Goal: Task Accomplishment & Management: Manage account settings

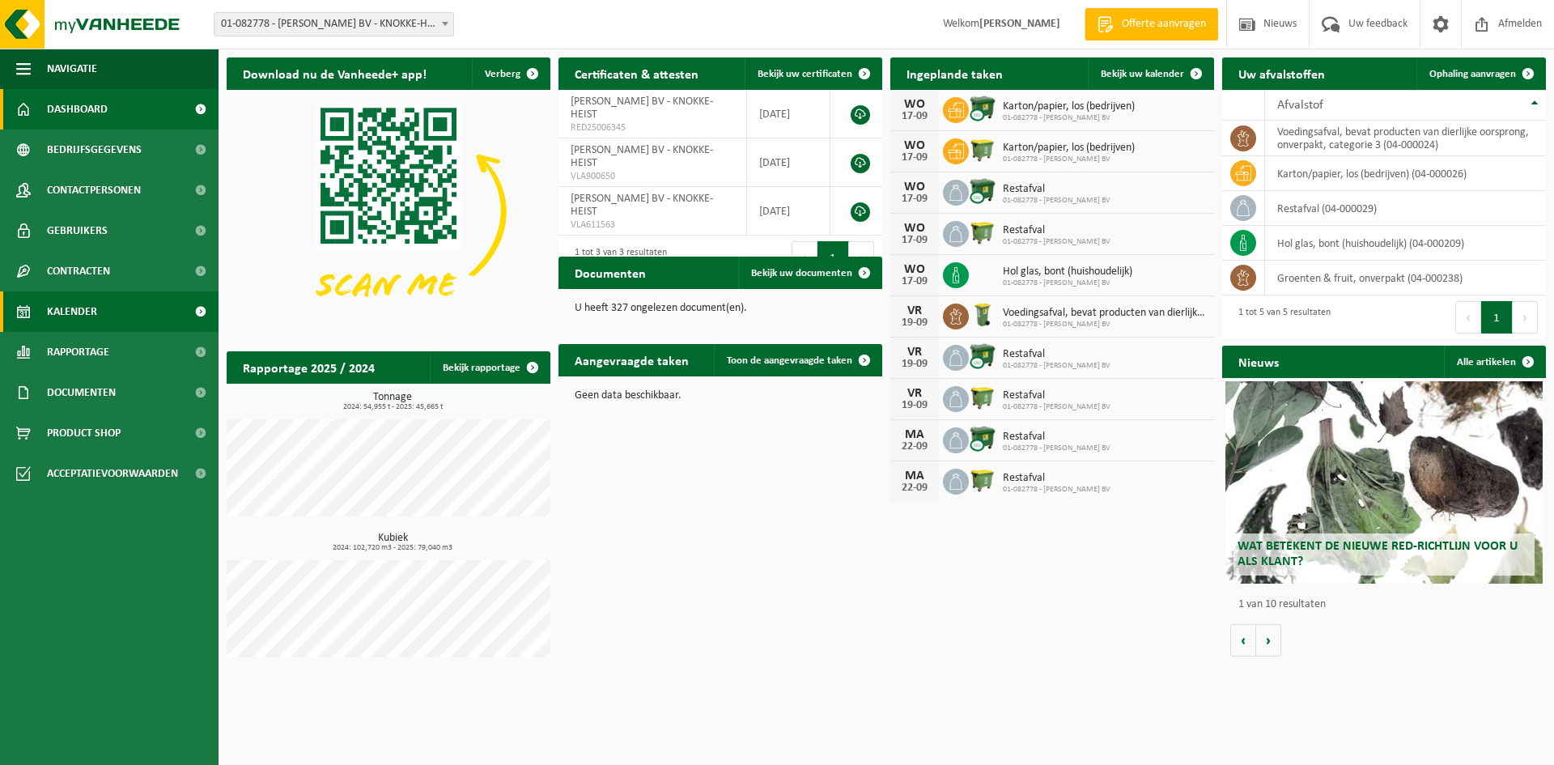
click at [95, 321] on span "Kalender" at bounding box center [72, 311] width 50 height 40
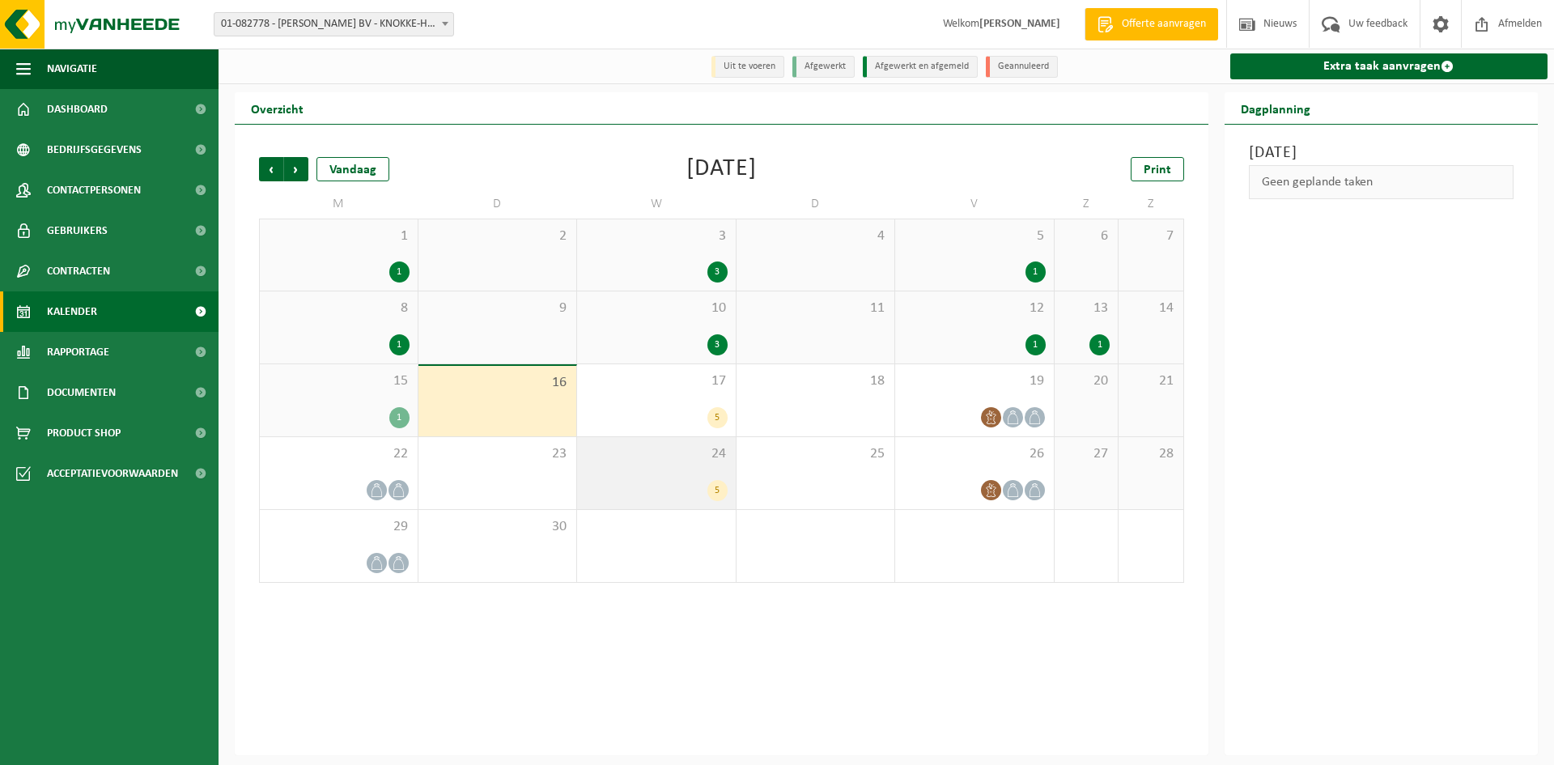
click at [698, 475] on div "24 5" at bounding box center [656, 473] width 159 height 72
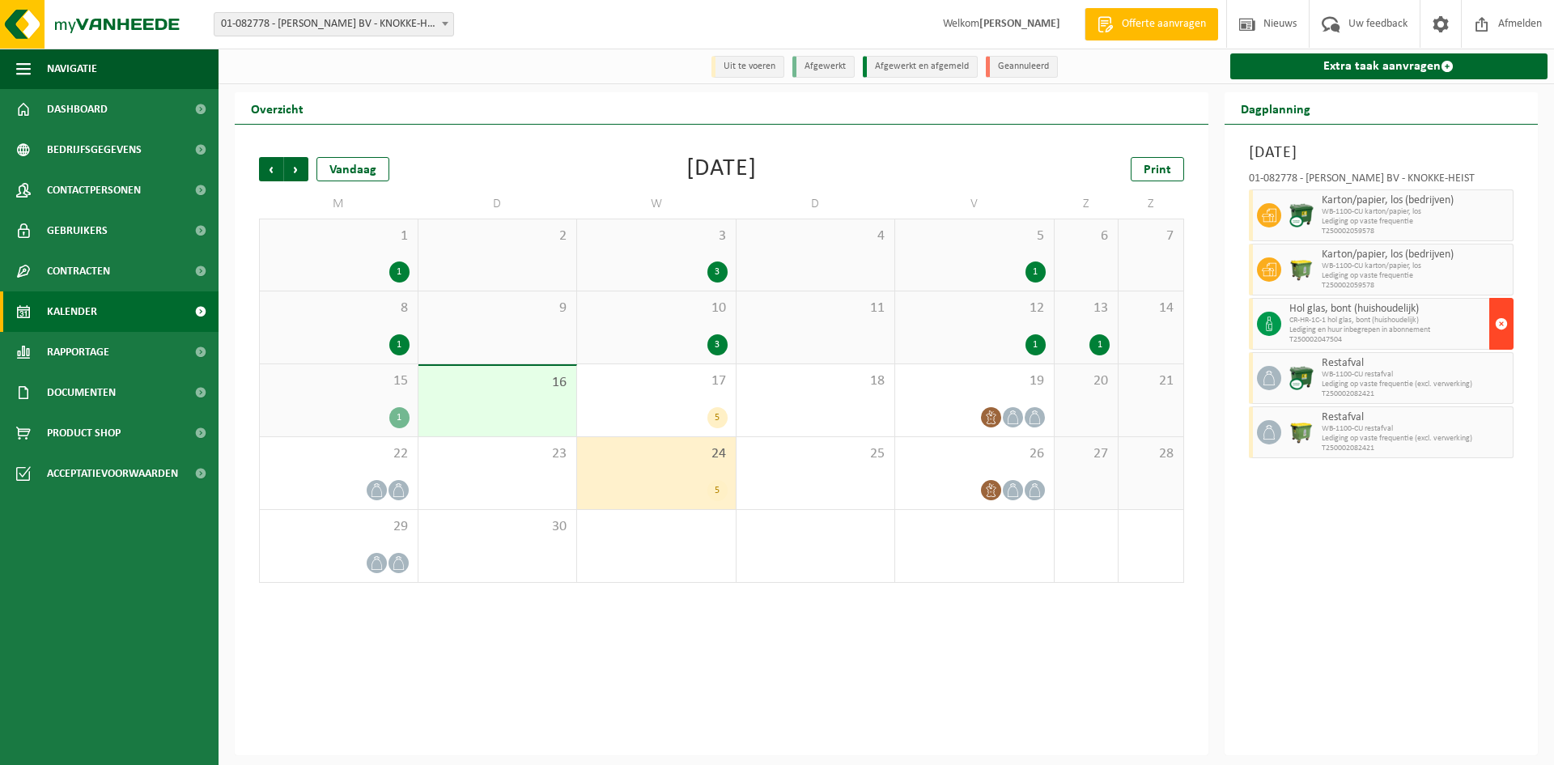
click at [1499, 315] on span "button" at bounding box center [1501, 324] width 13 height 32
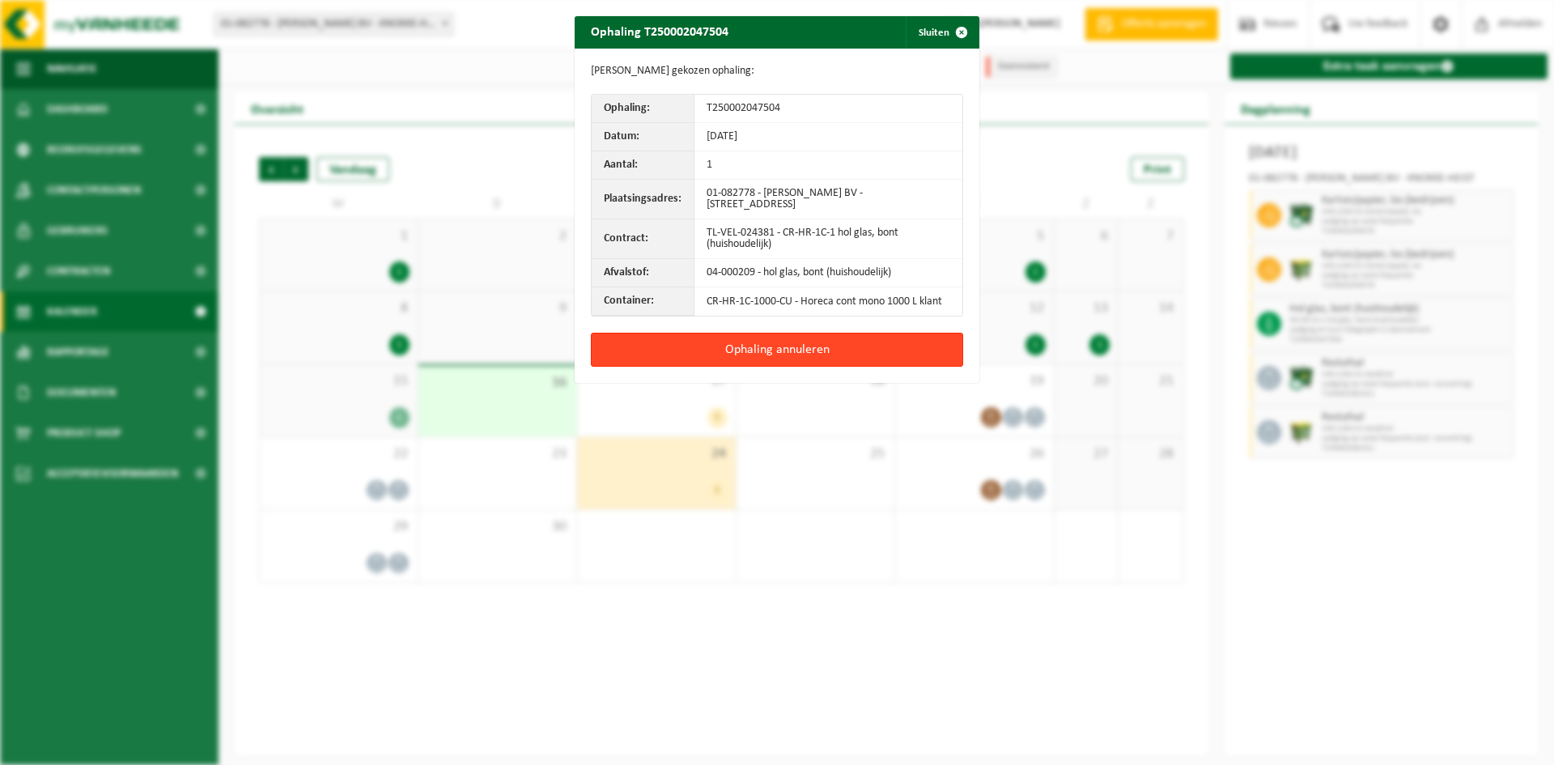
click at [866, 349] on button "Ophaling annuleren" at bounding box center [777, 350] width 372 height 34
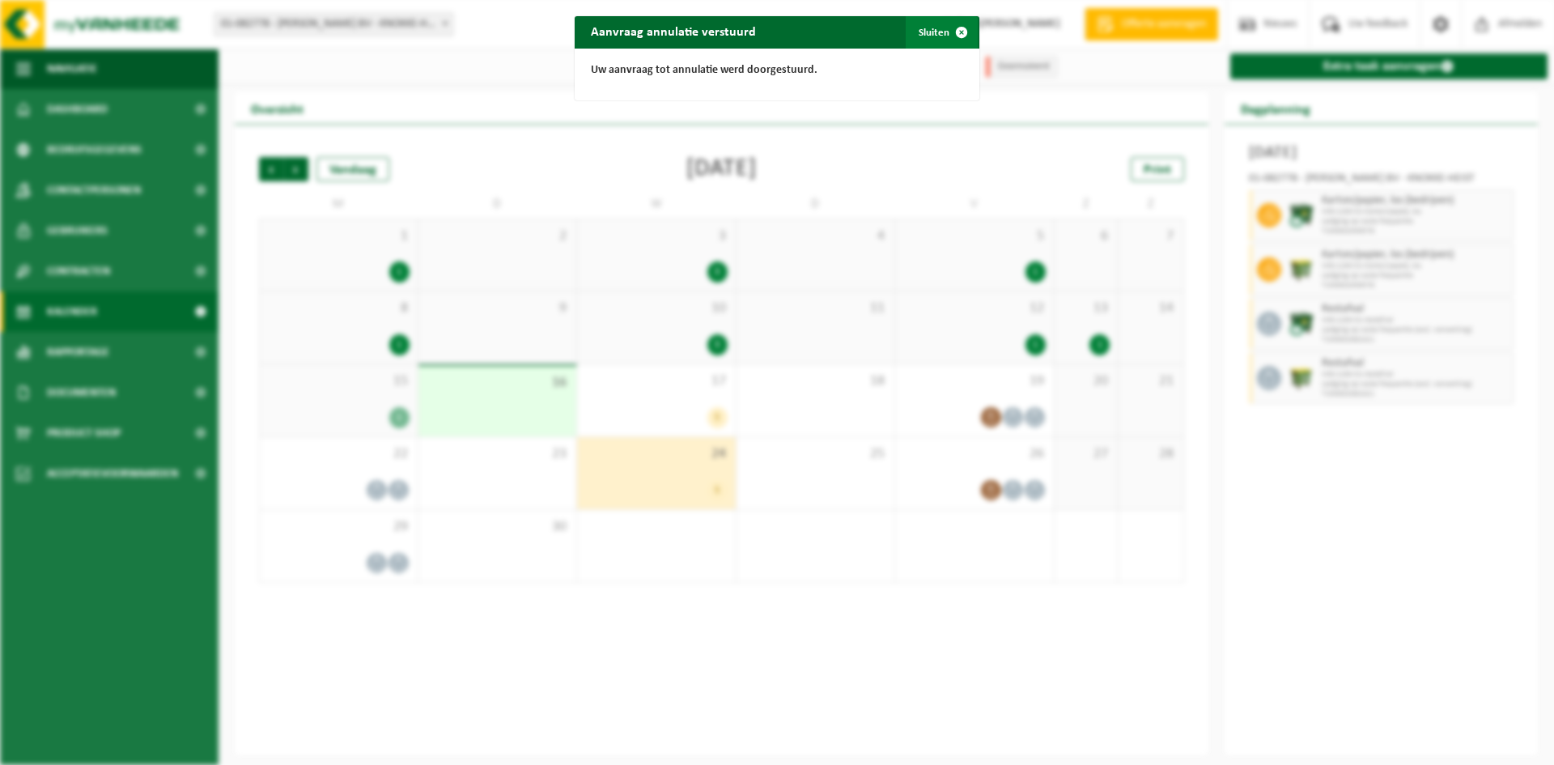
click at [965, 29] on span "button" at bounding box center [961, 32] width 32 height 32
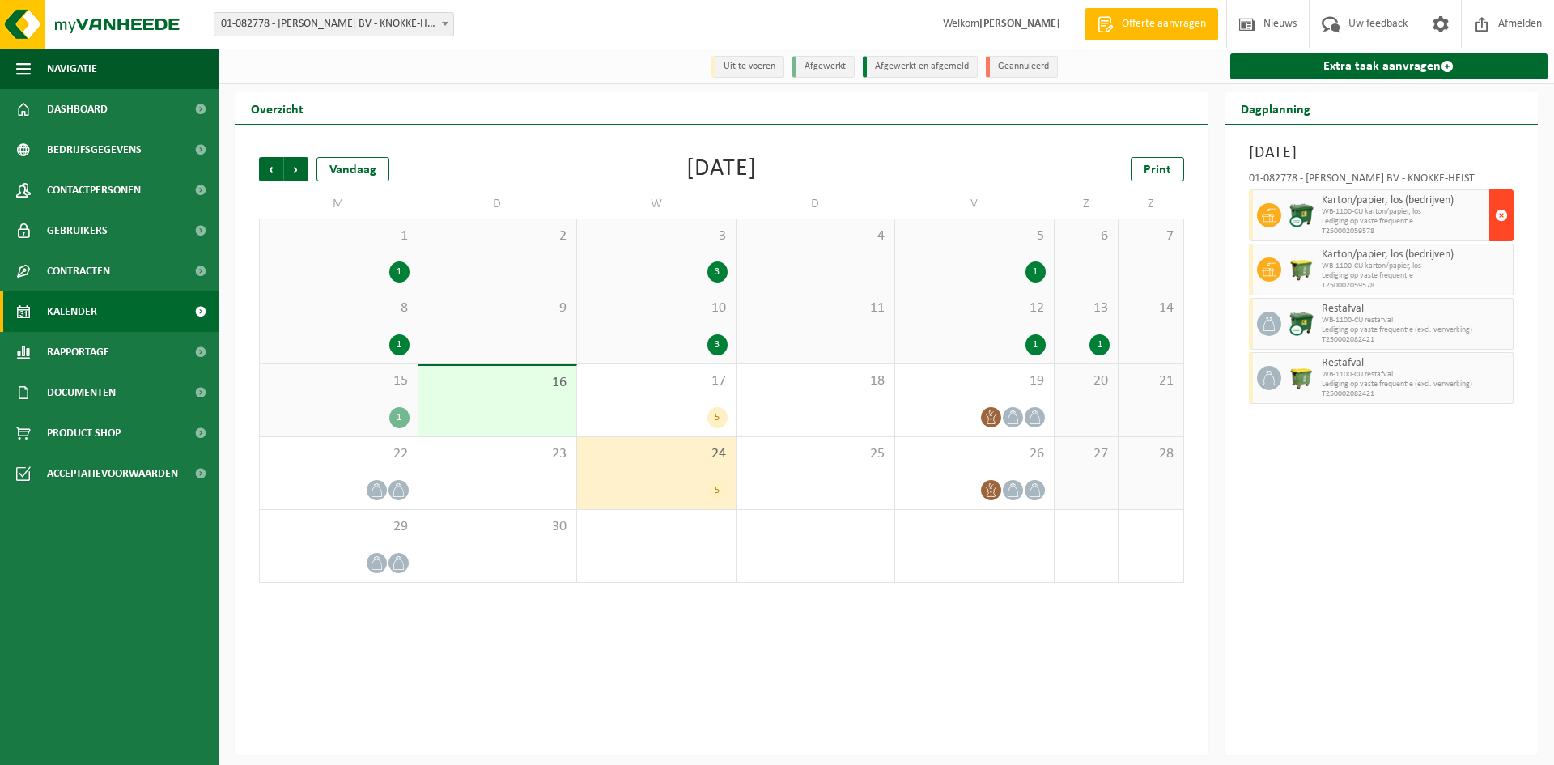
click at [1500, 227] on span "button" at bounding box center [1501, 215] width 13 height 32
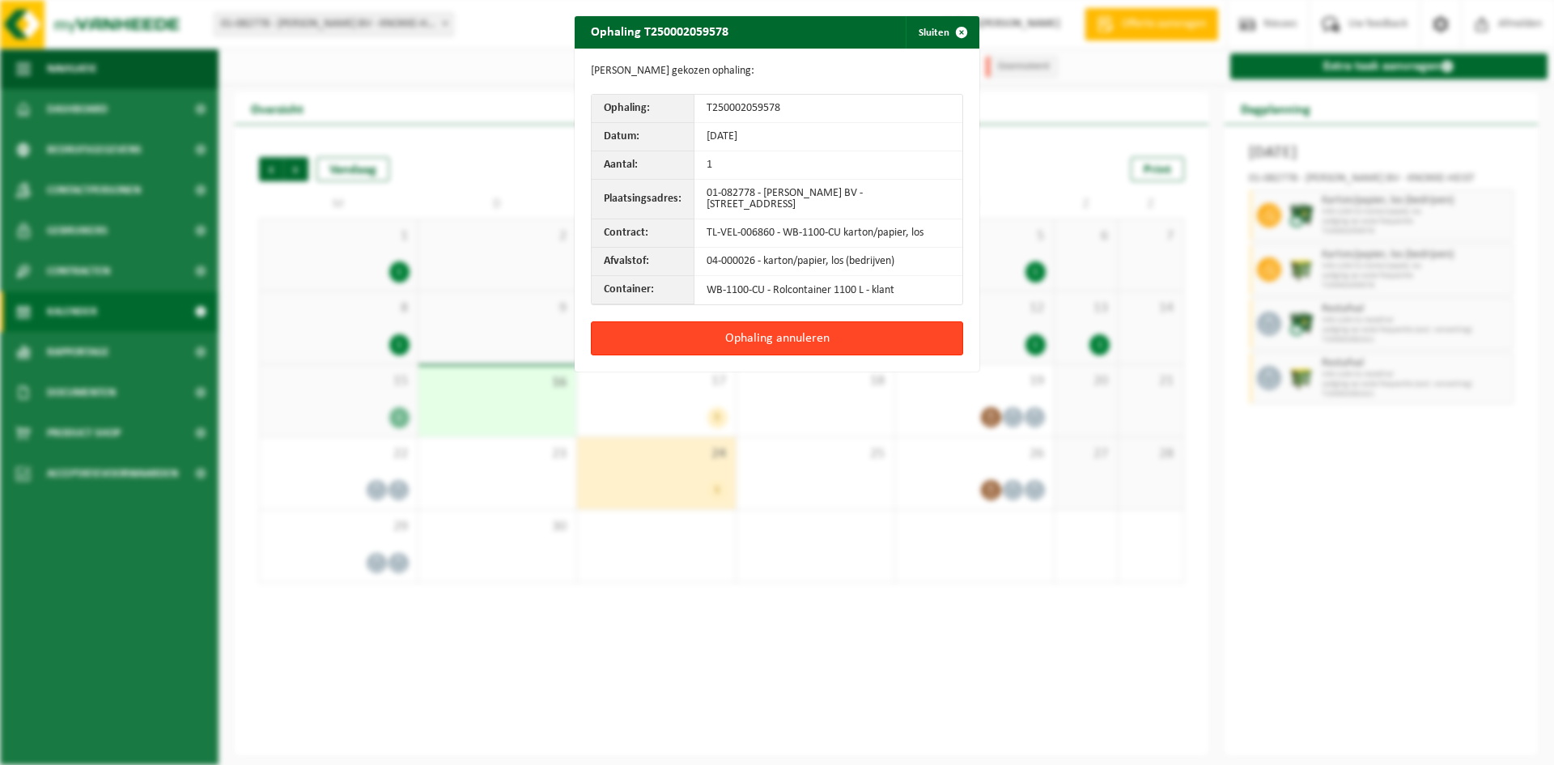
click at [898, 346] on button "Ophaling annuleren" at bounding box center [777, 338] width 372 height 34
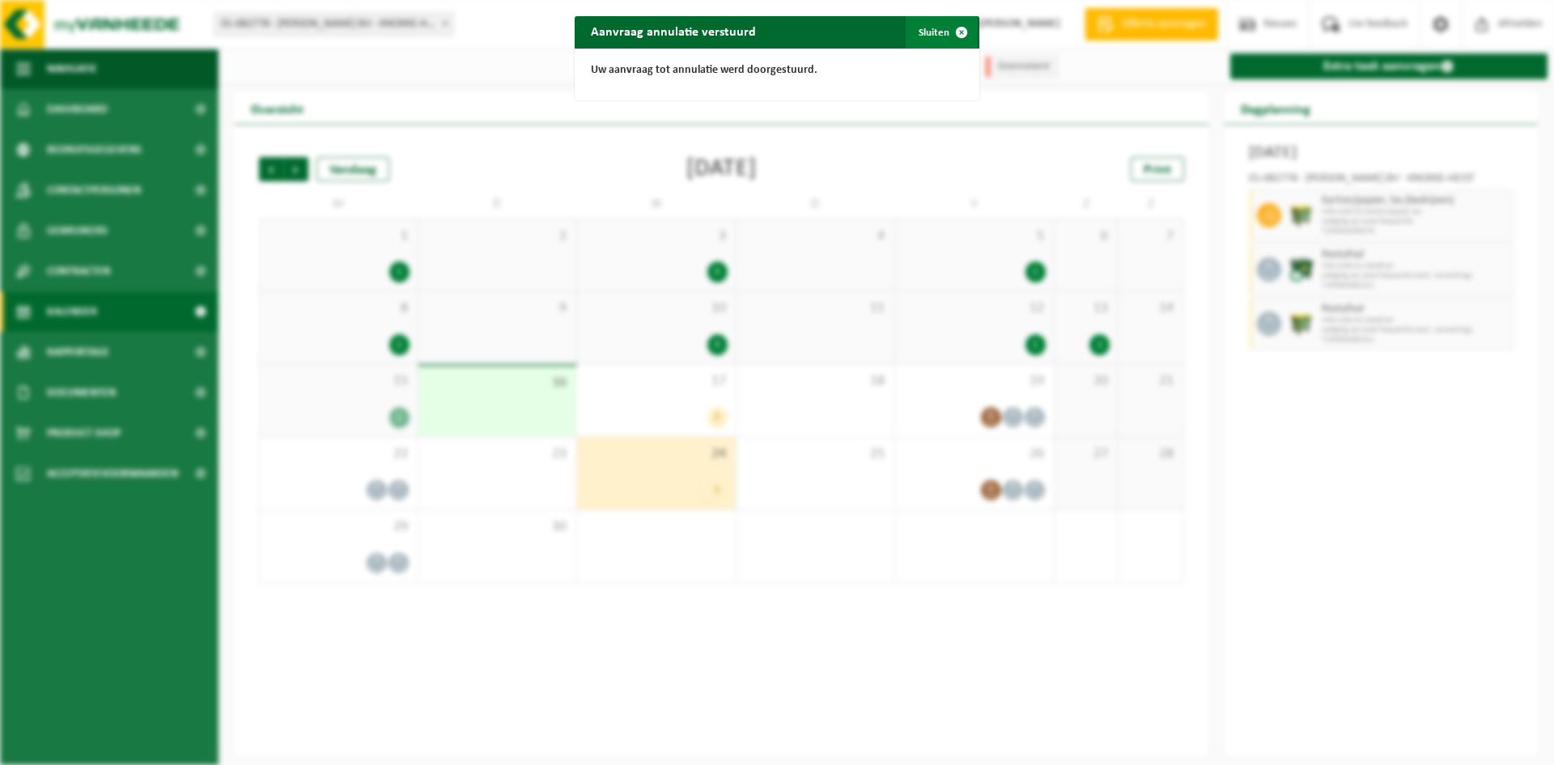
click at [954, 31] on span "button" at bounding box center [961, 32] width 32 height 32
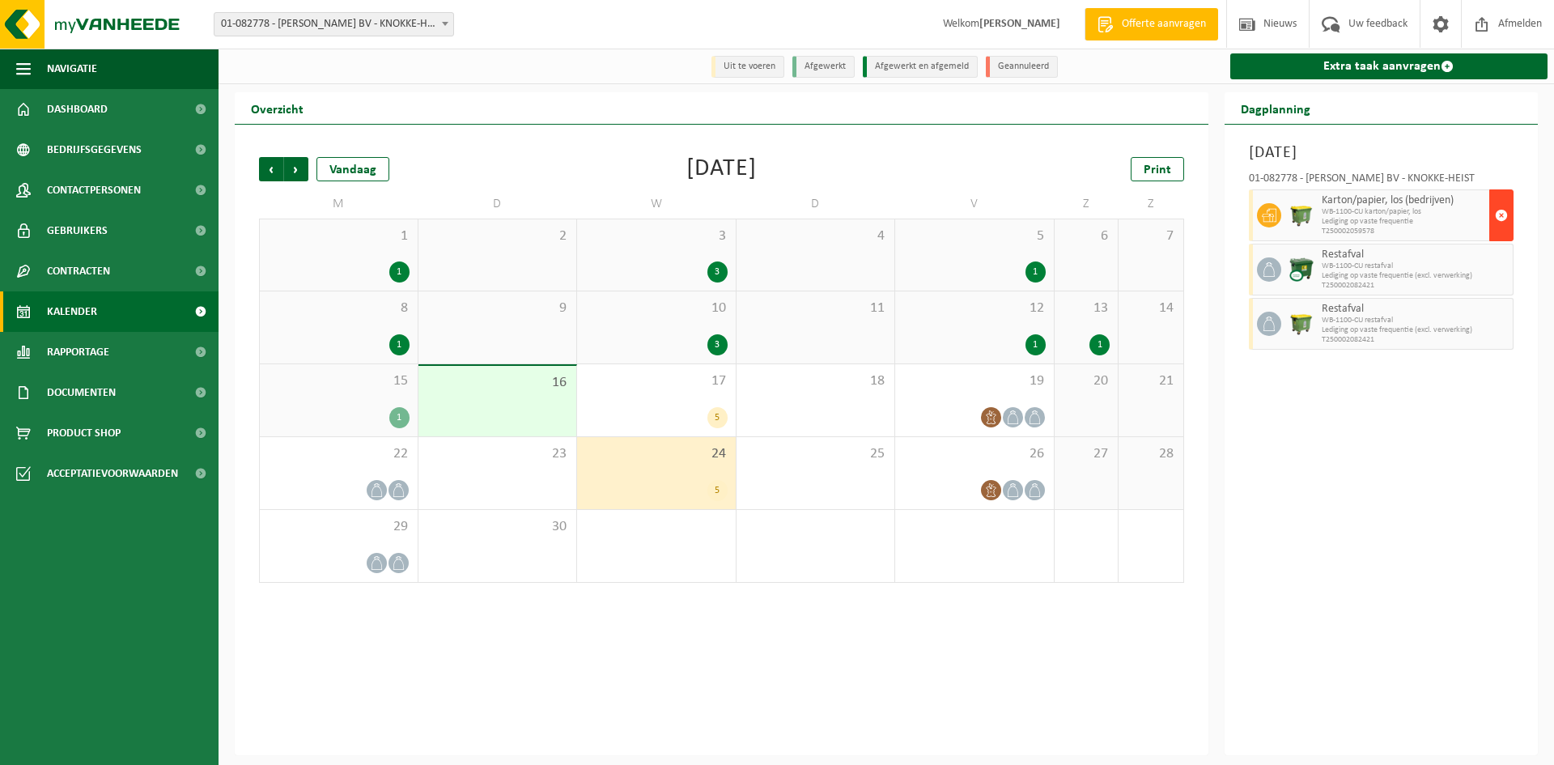
click at [1504, 211] on span "button" at bounding box center [1501, 215] width 13 height 32
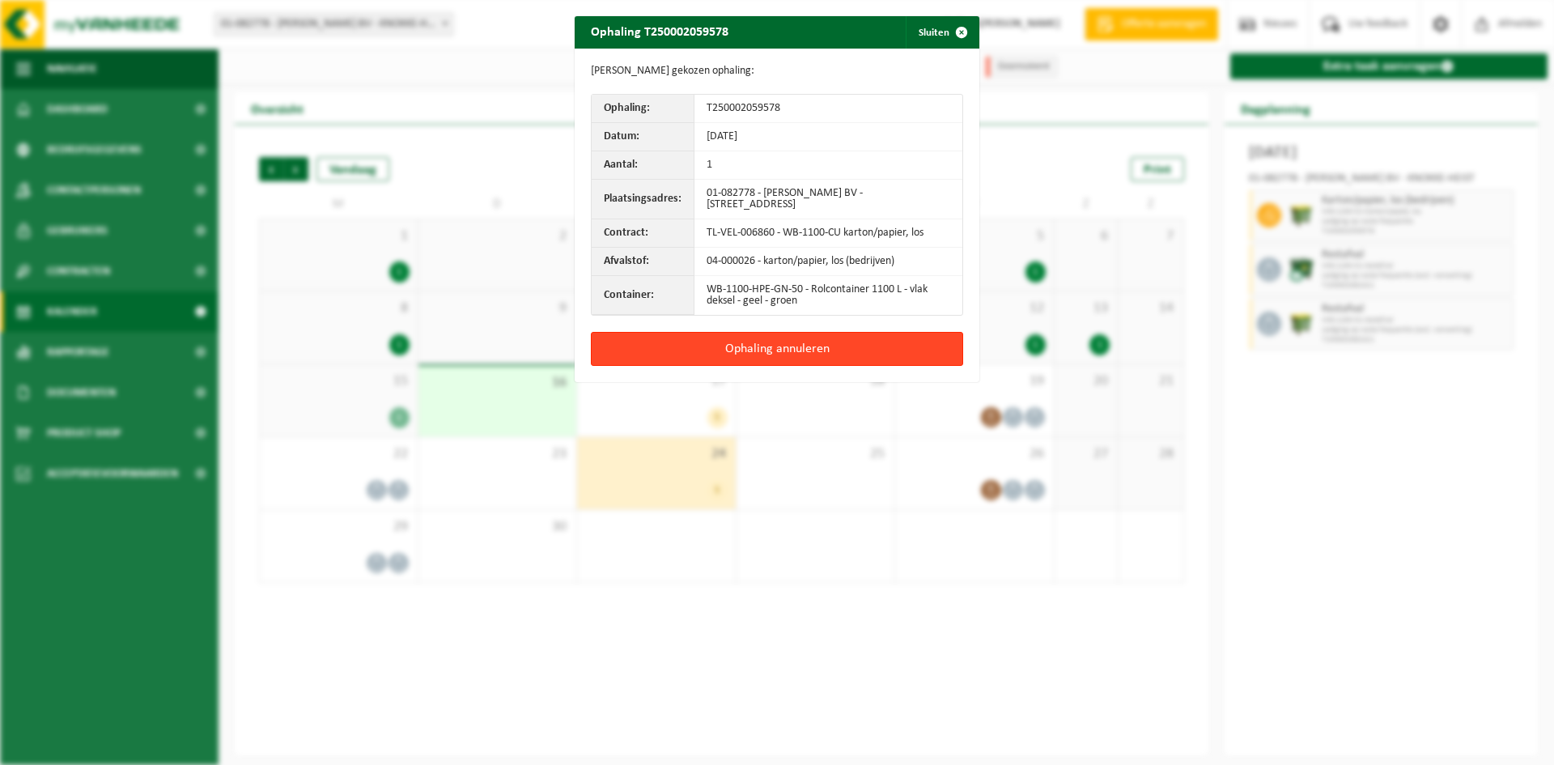
click at [804, 348] on button "Ophaling annuleren" at bounding box center [777, 349] width 372 height 34
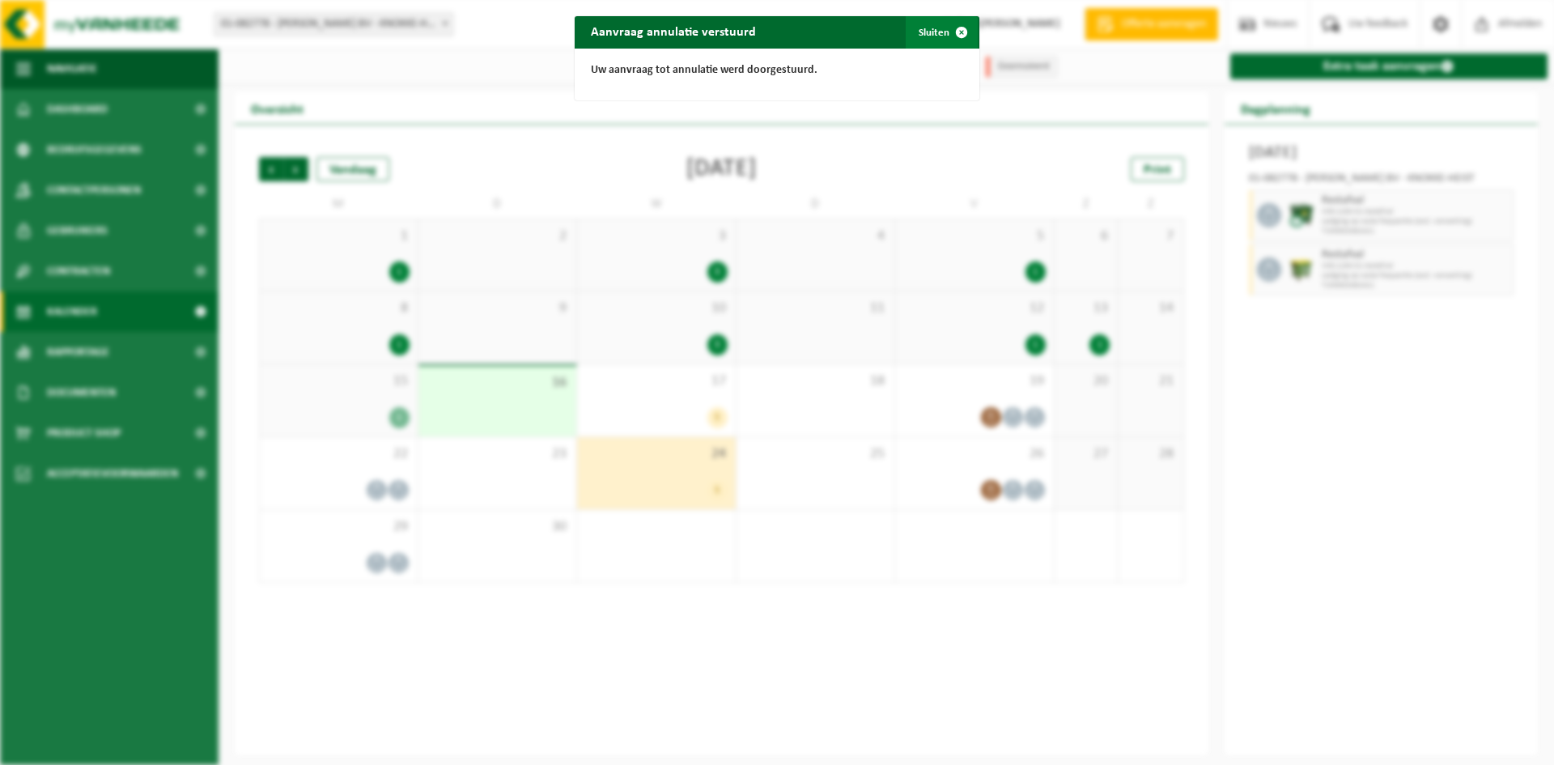
click at [952, 28] on span "button" at bounding box center [961, 32] width 32 height 32
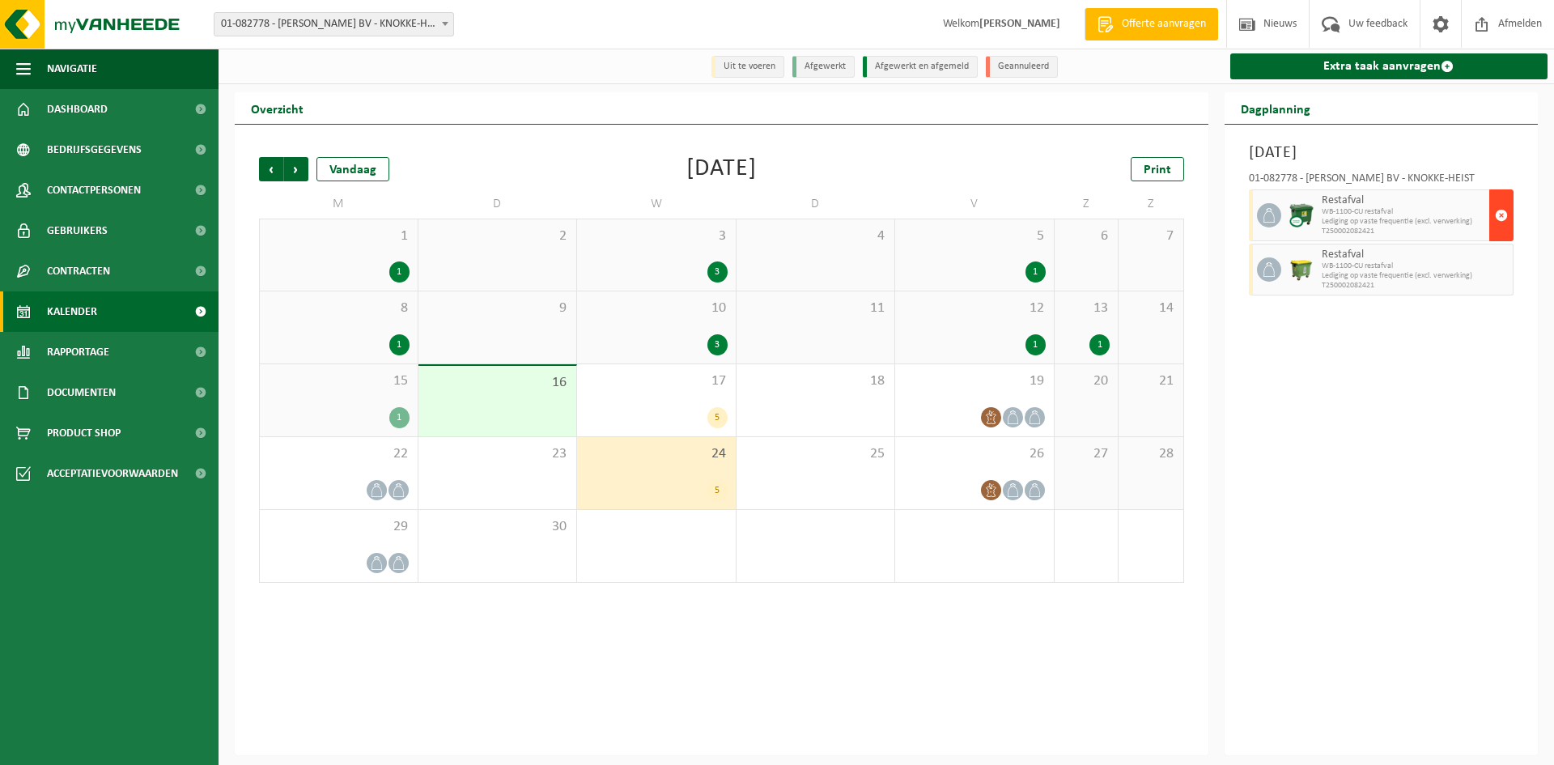
click at [1497, 223] on span "button" at bounding box center [1501, 215] width 13 height 32
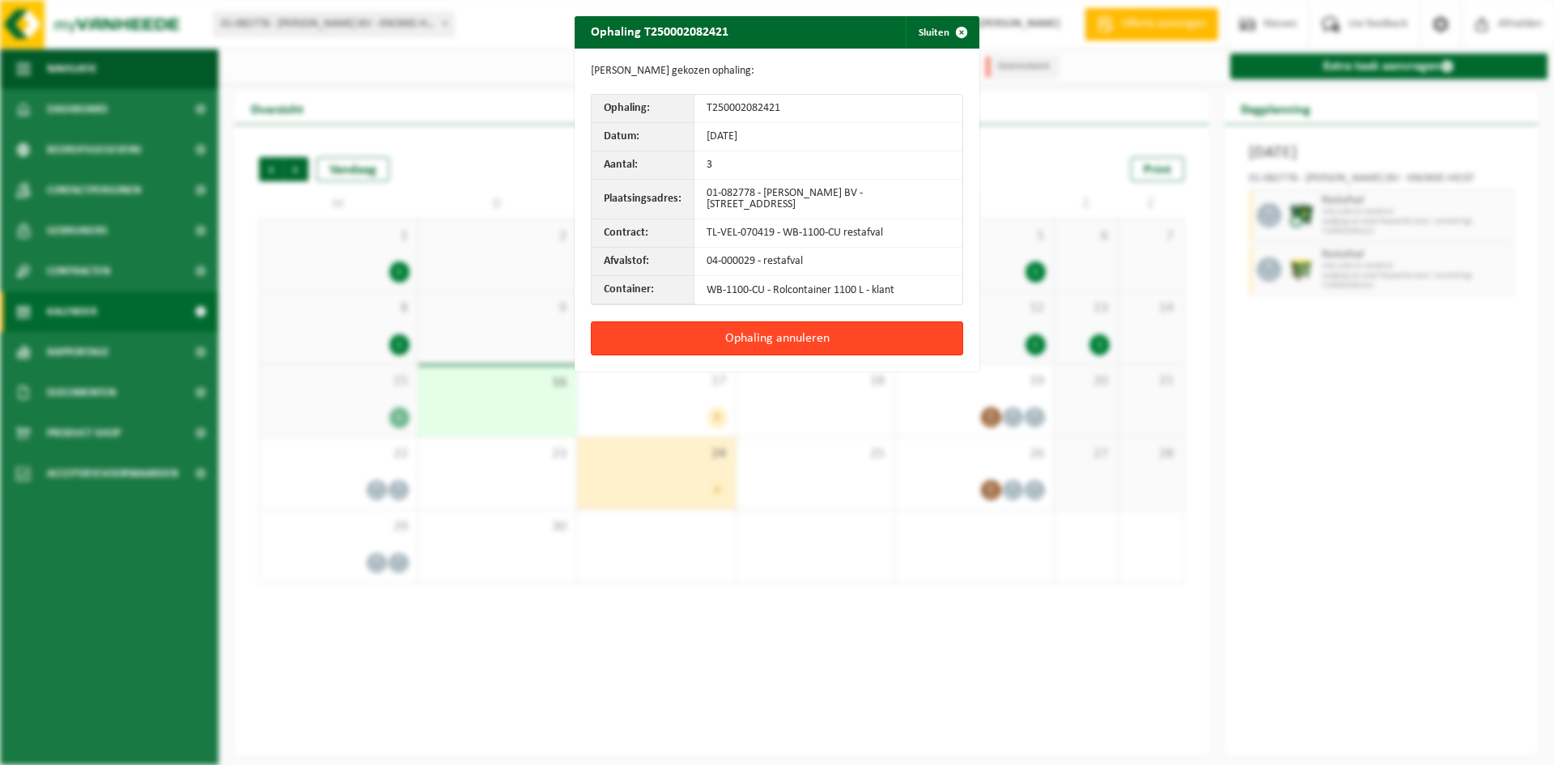
click at [774, 332] on button "Ophaling annuleren" at bounding box center [777, 338] width 372 height 34
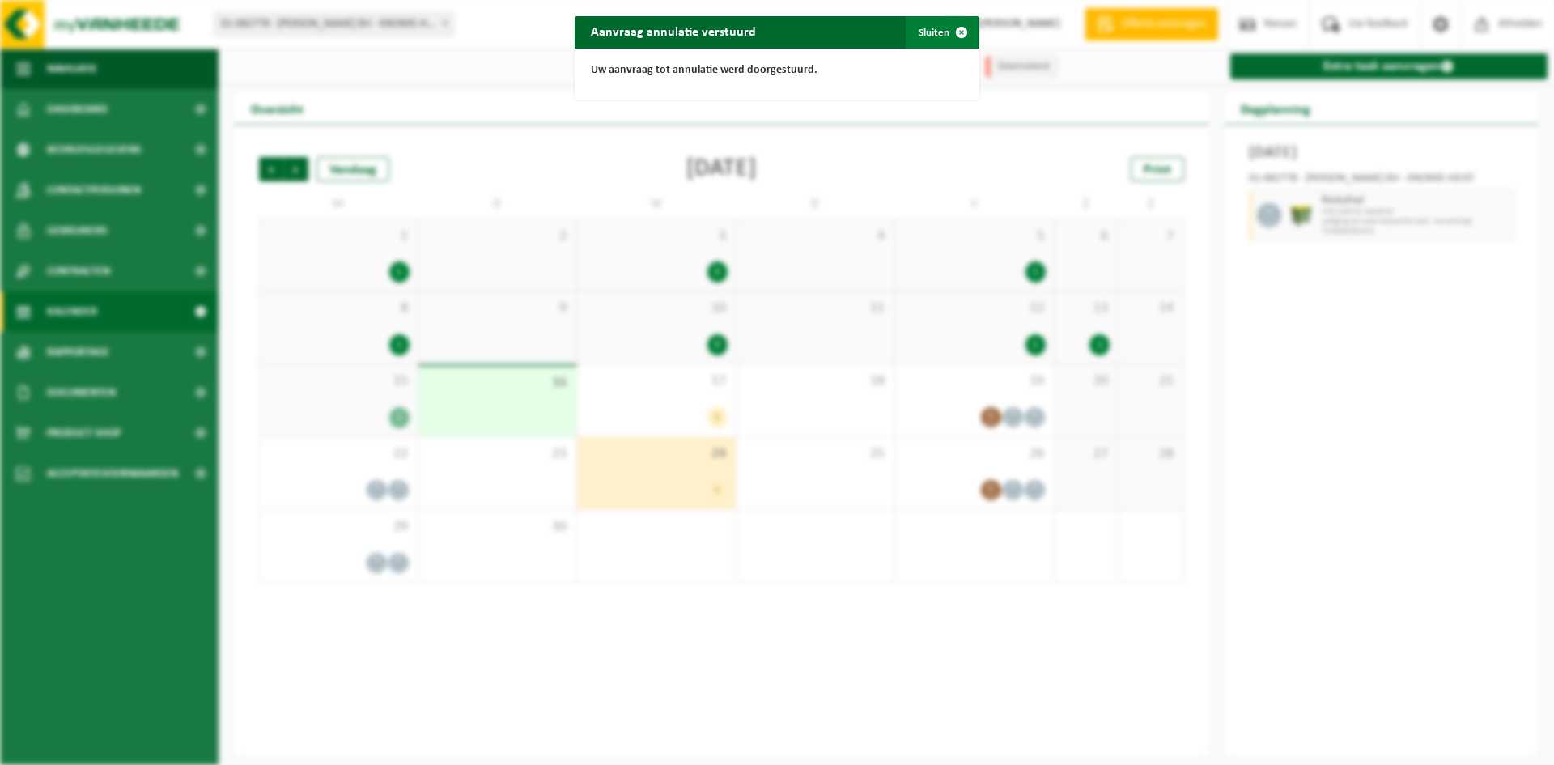
click at [912, 36] on button "Sluiten" at bounding box center [942, 32] width 72 height 32
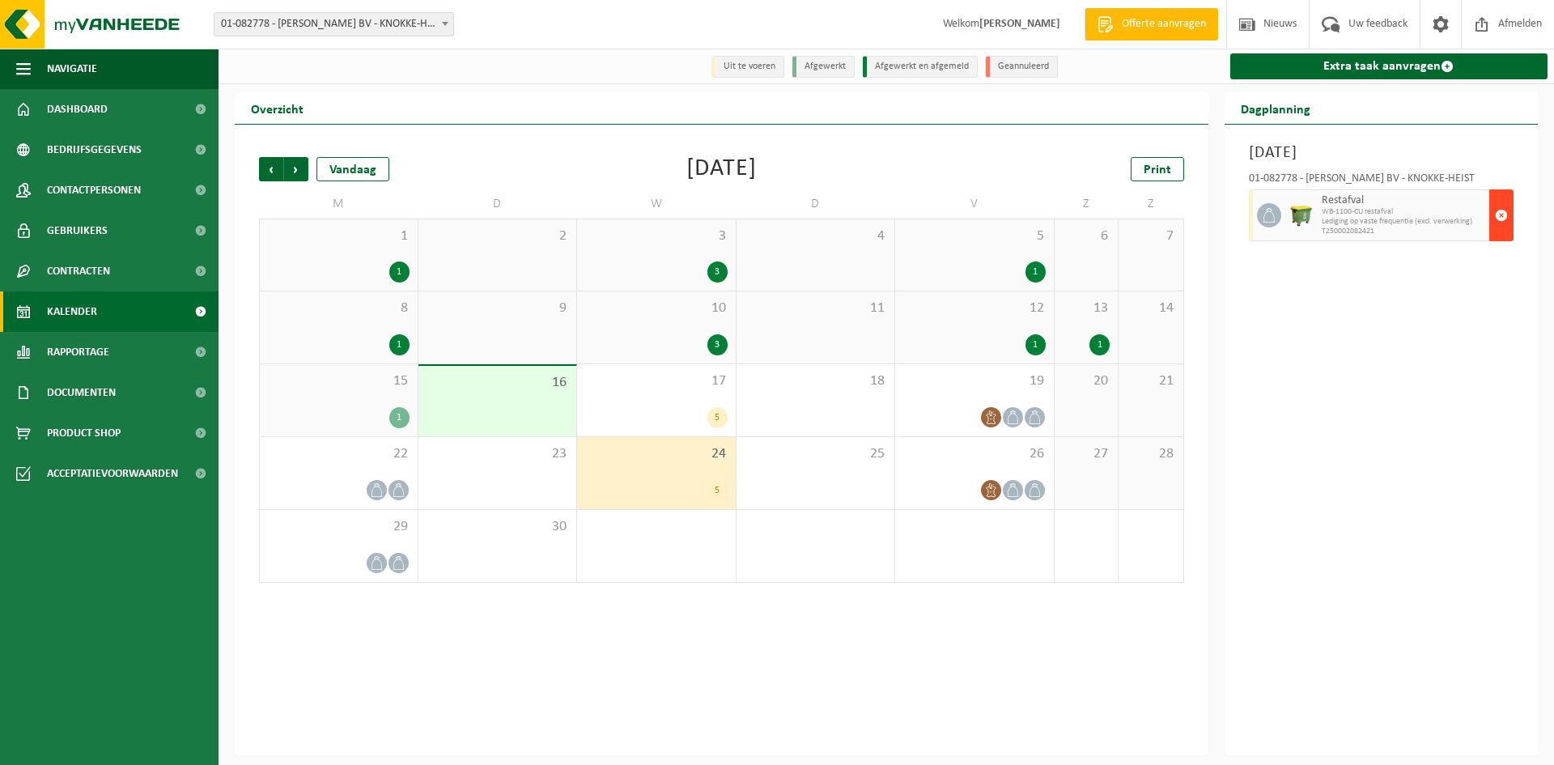
click at [1506, 214] on span "button" at bounding box center [1501, 215] width 13 height 32
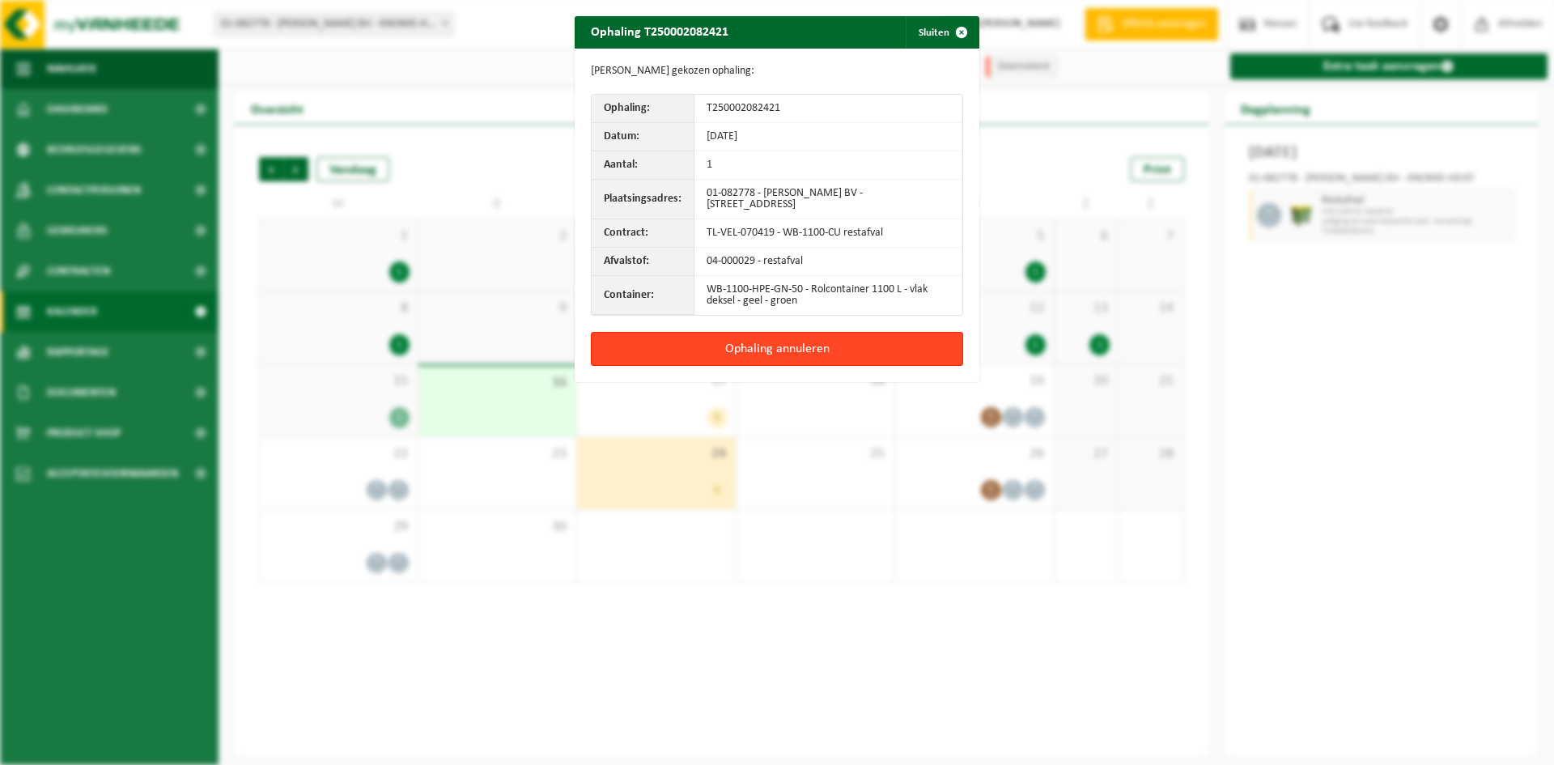
click at [892, 348] on button "Ophaling annuleren" at bounding box center [777, 349] width 372 height 34
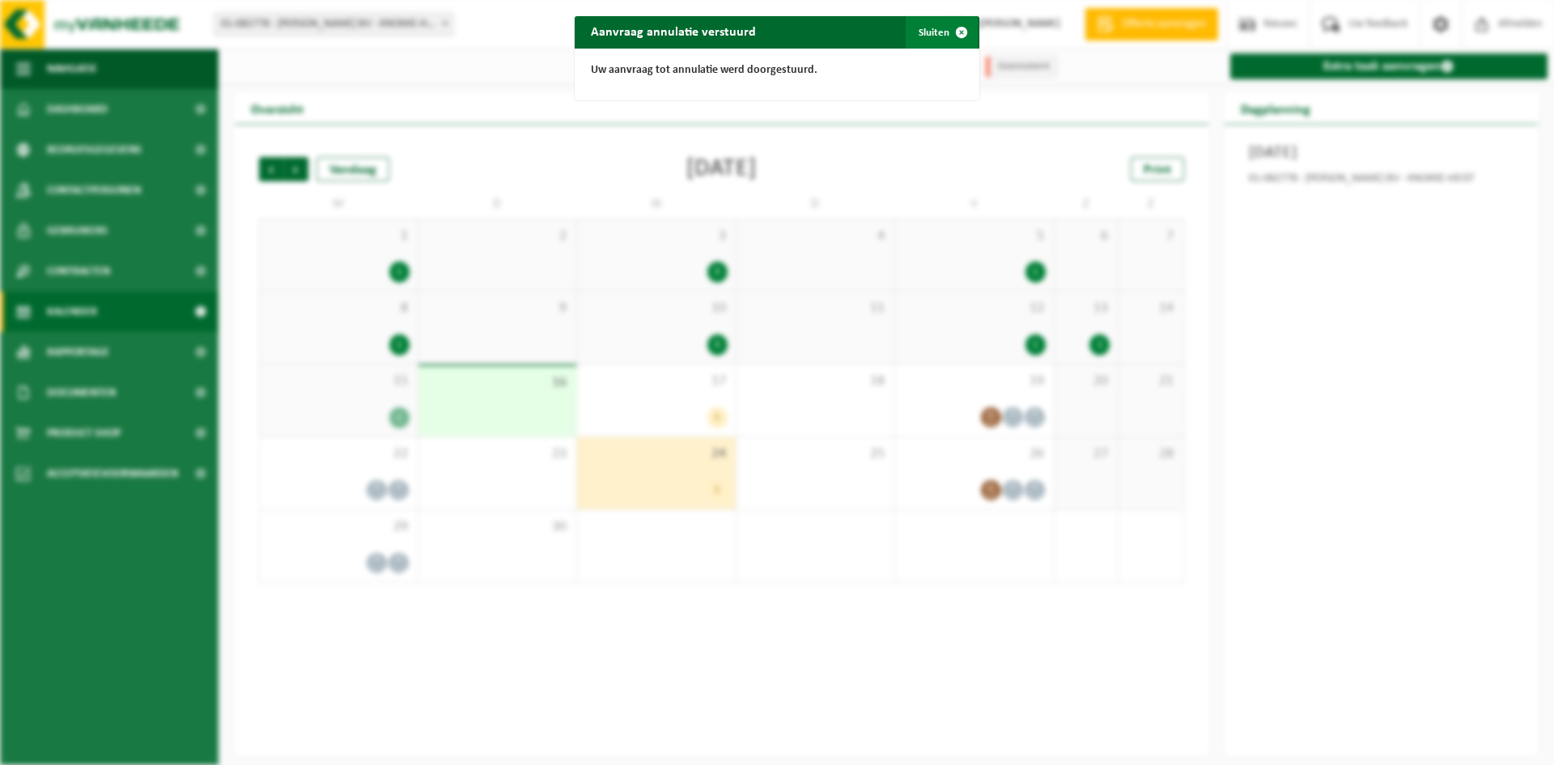
click at [947, 31] on span "button" at bounding box center [961, 32] width 32 height 32
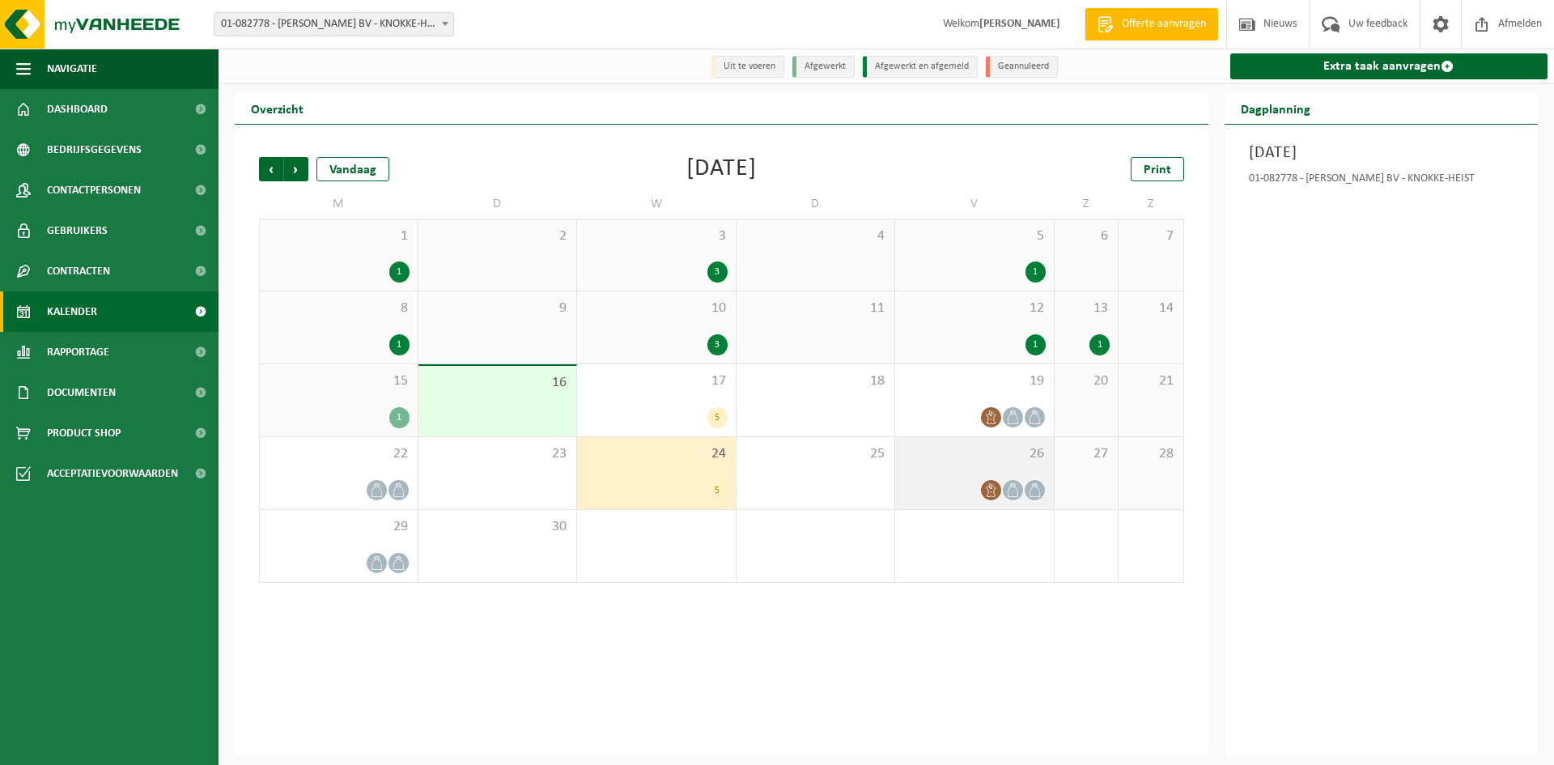
click at [984, 482] on div at bounding box center [991, 490] width 22 height 22
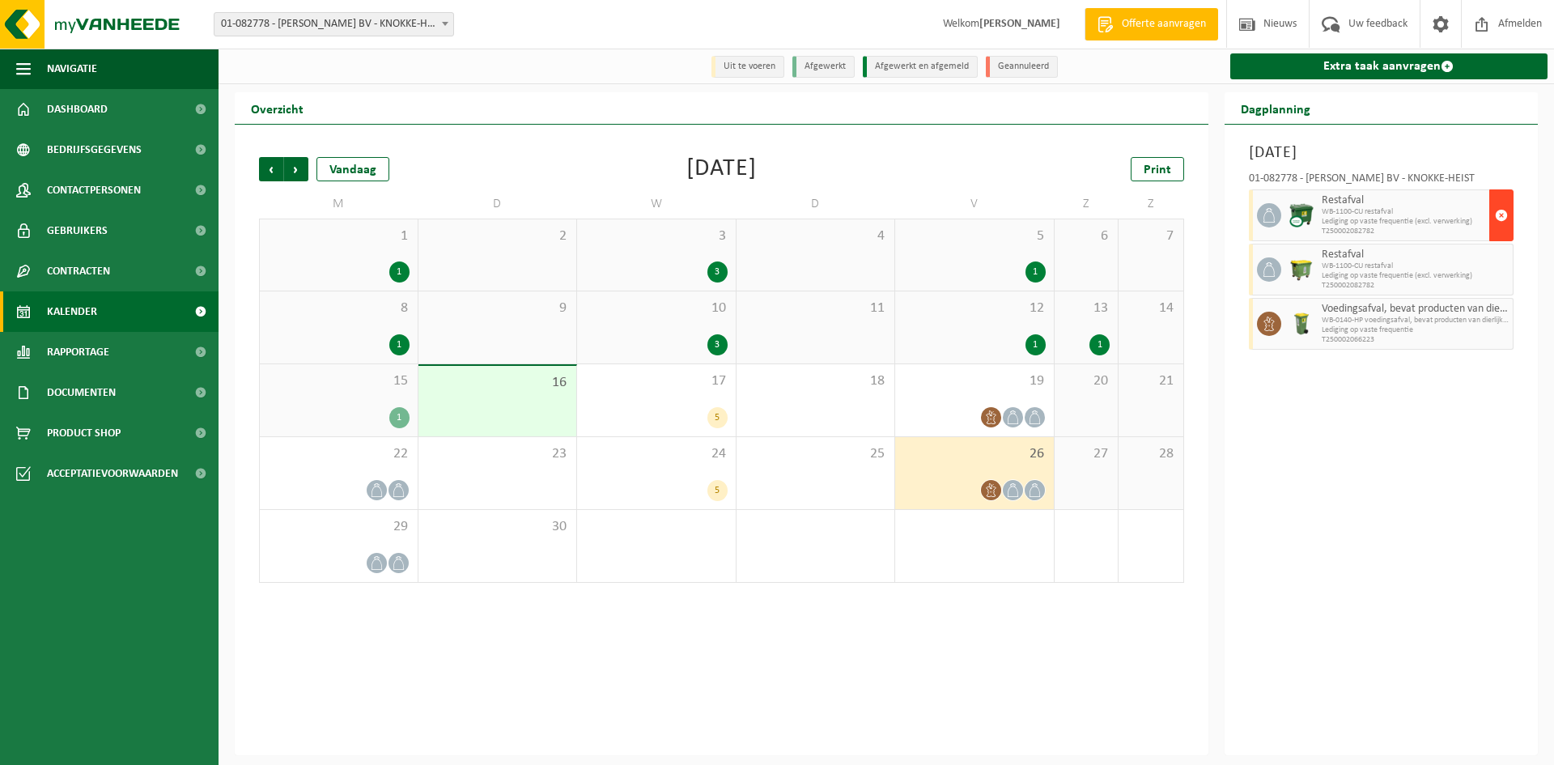
click at [1507, 219] on span "button" at bounding box center [1501, 215] width 13 height 32
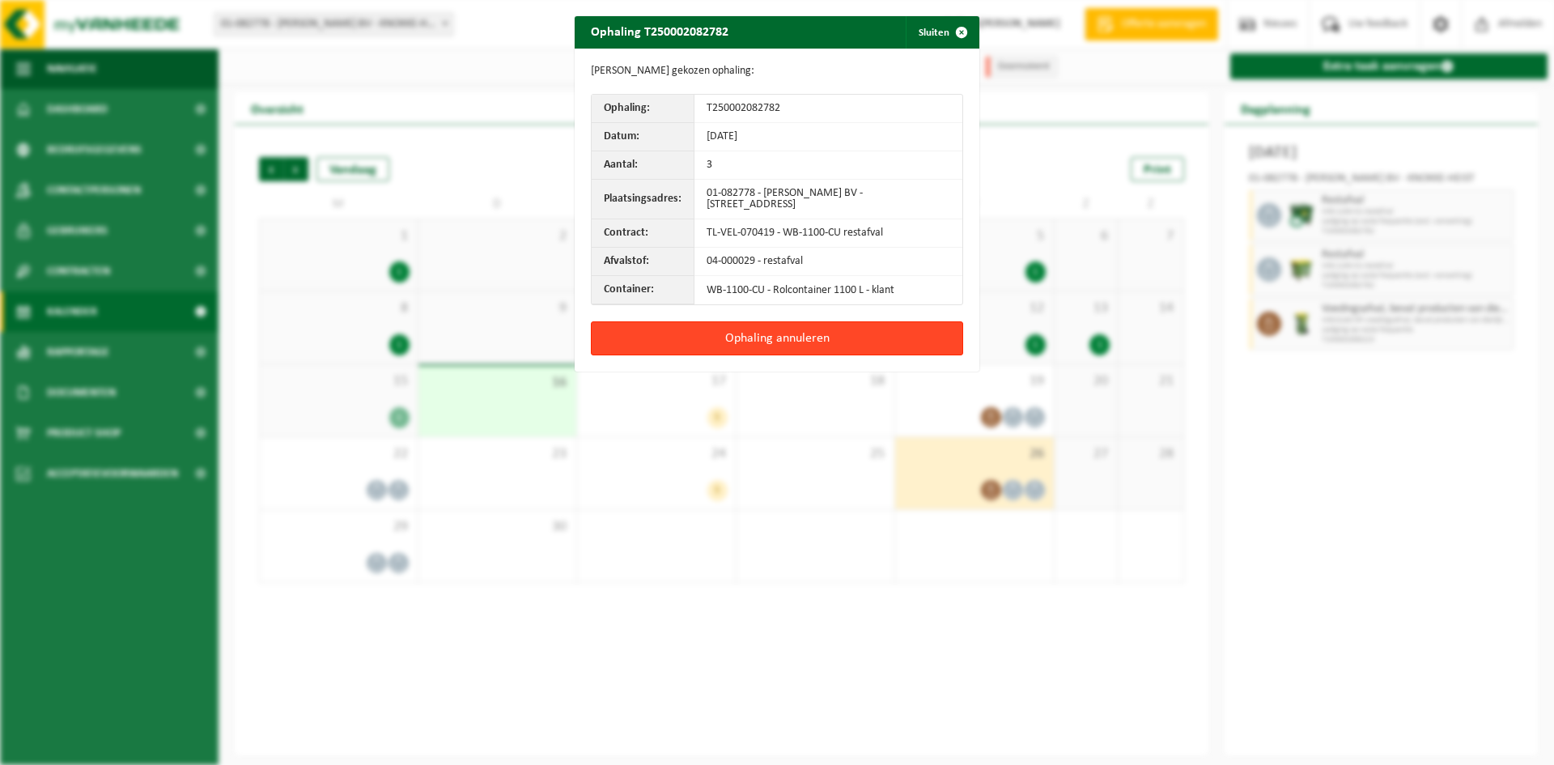
click at [810, 338] on button "Ophaling annuleren" at bounding box center [777, 338] width 372 height 34
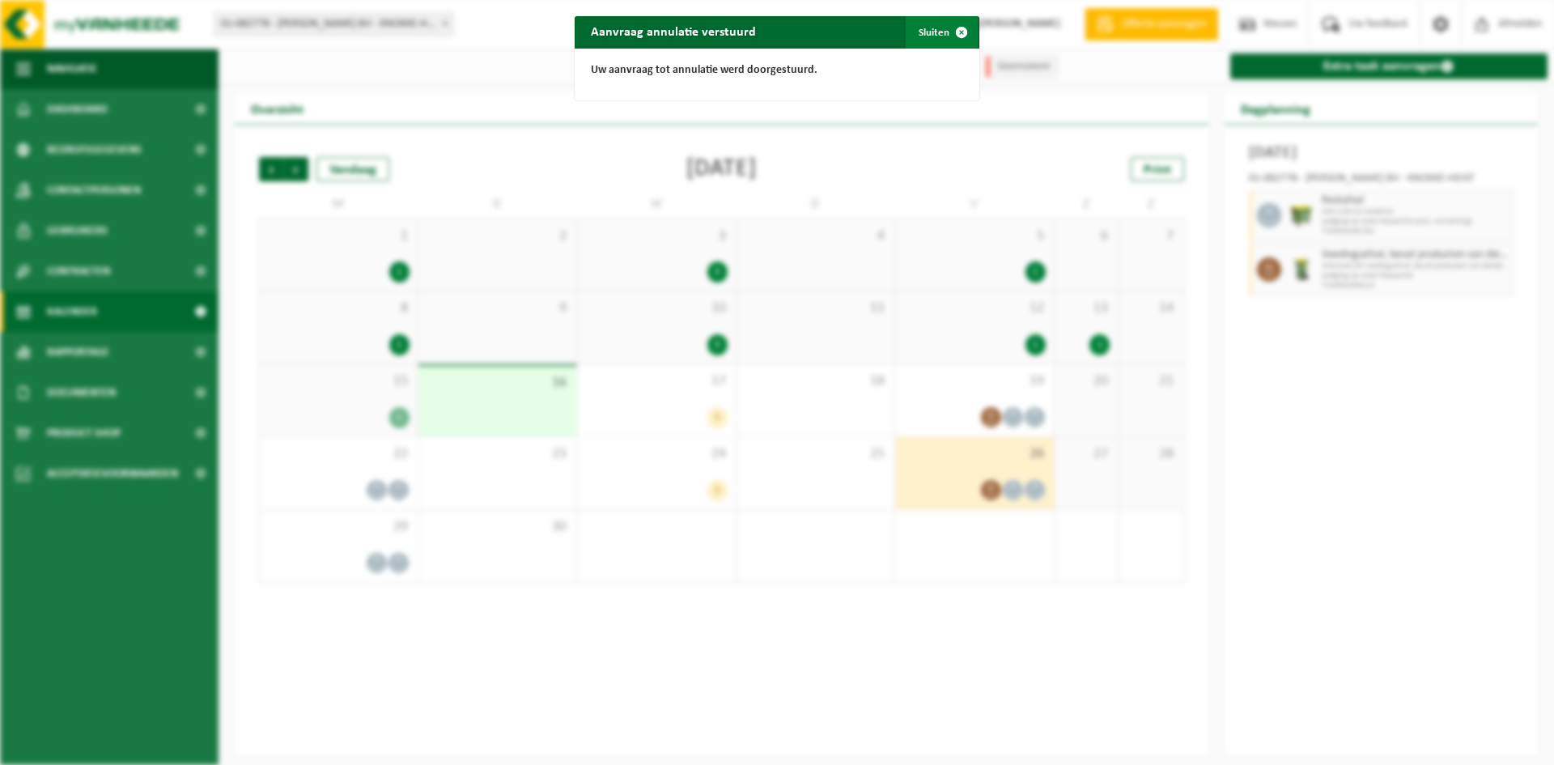
click at [945, 24] on span "button" at bounding box center [961, 32] width 32 height 32
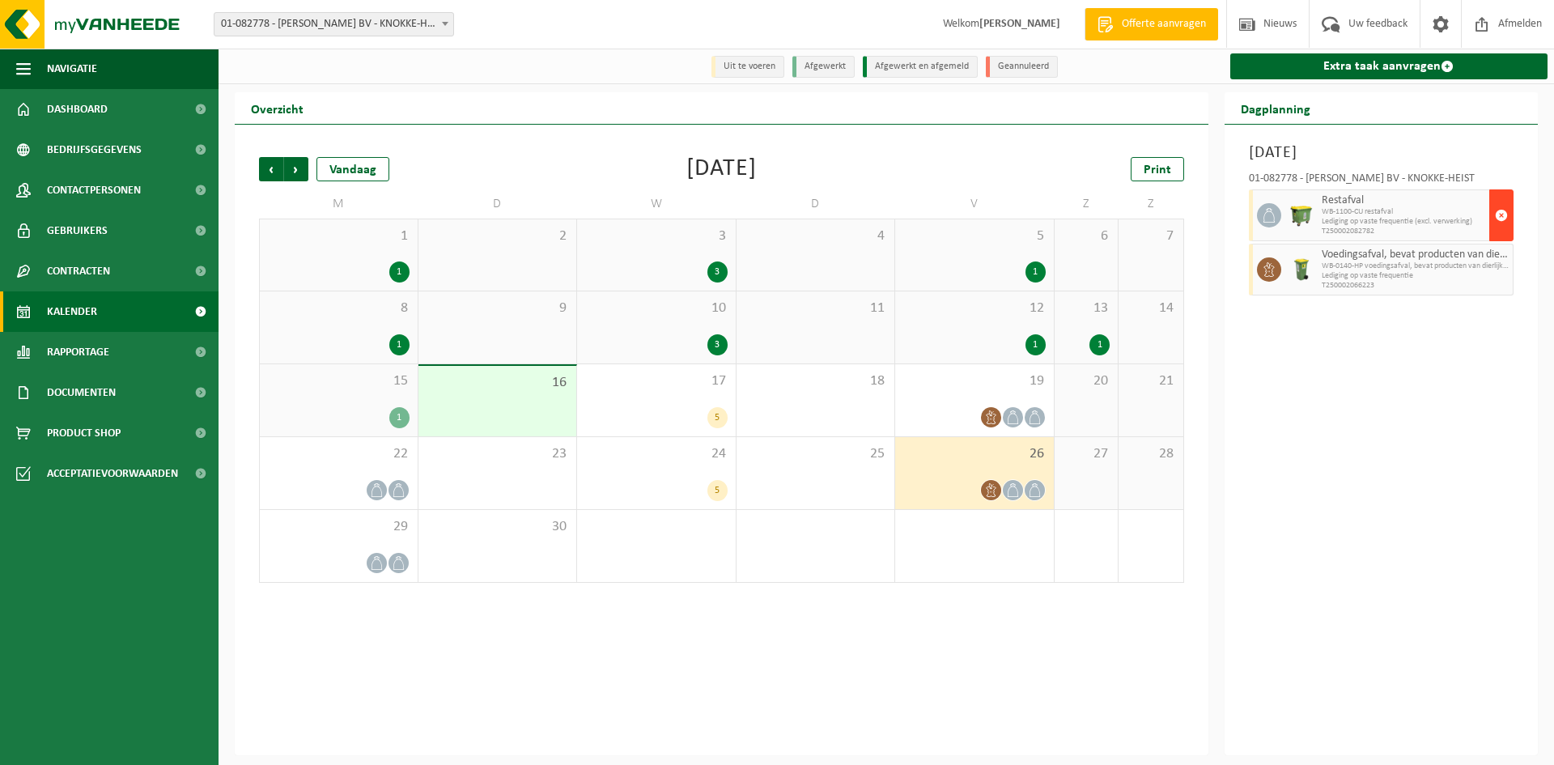
click at [1493, 223] on button "button" at bounding box center [1501, 215] width 24 height 52
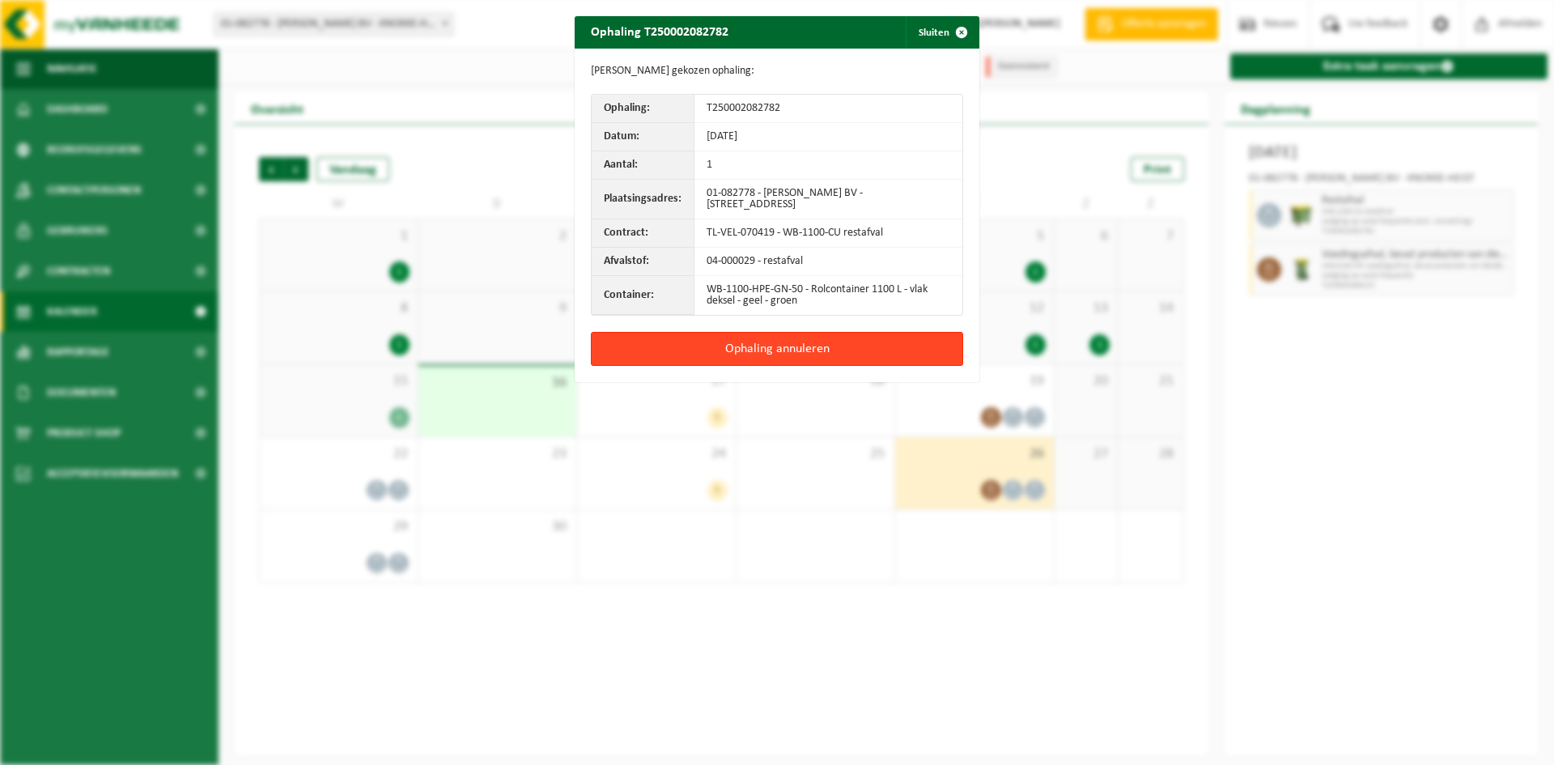
click at [885, 349] on button "Ophaling annuleren" at bounding box center [777, 349] width 372 height 34
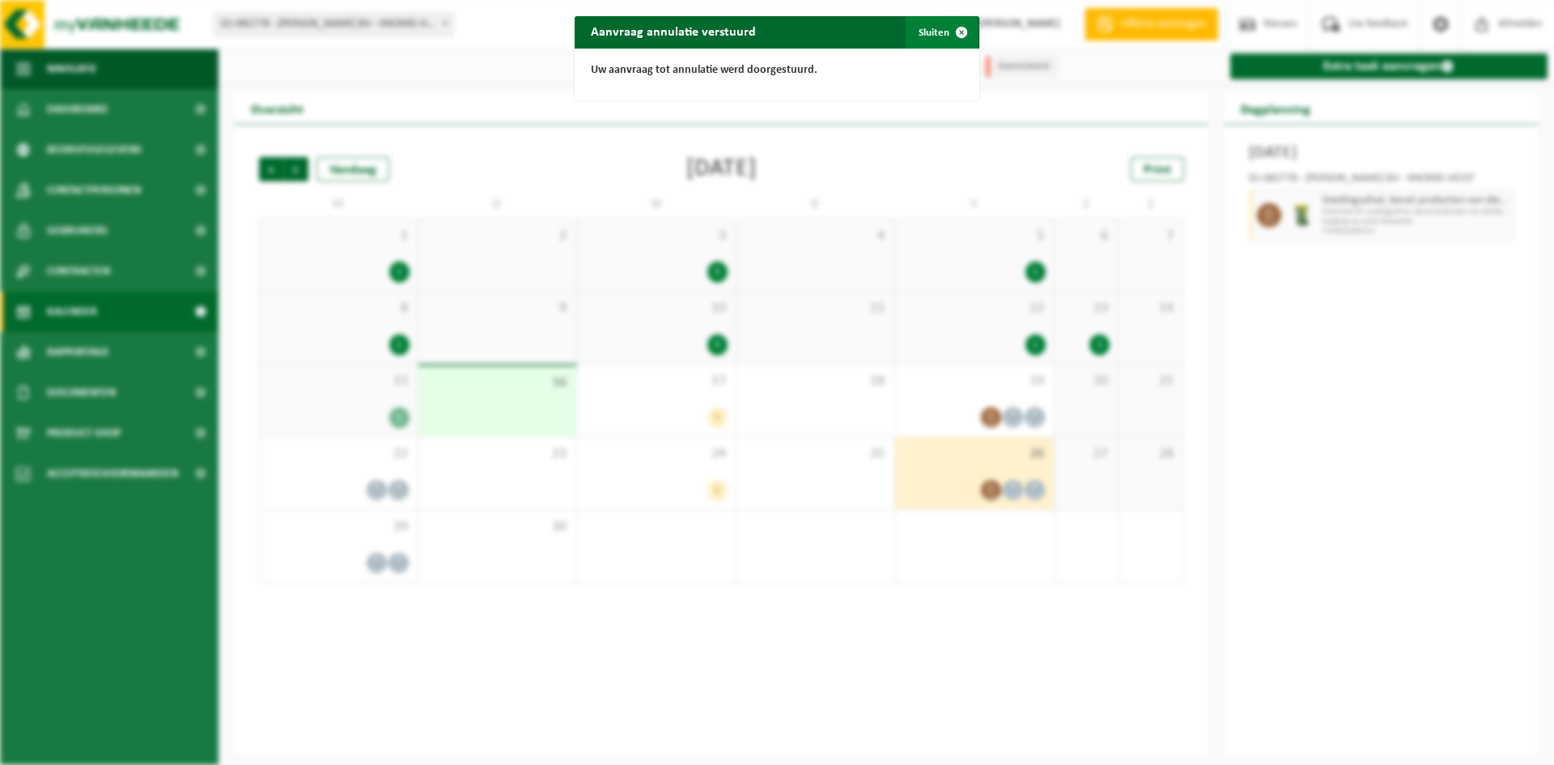
click at [929, 24] on button "Sluiten" at bounding box center [942, 32] width 72 height 32
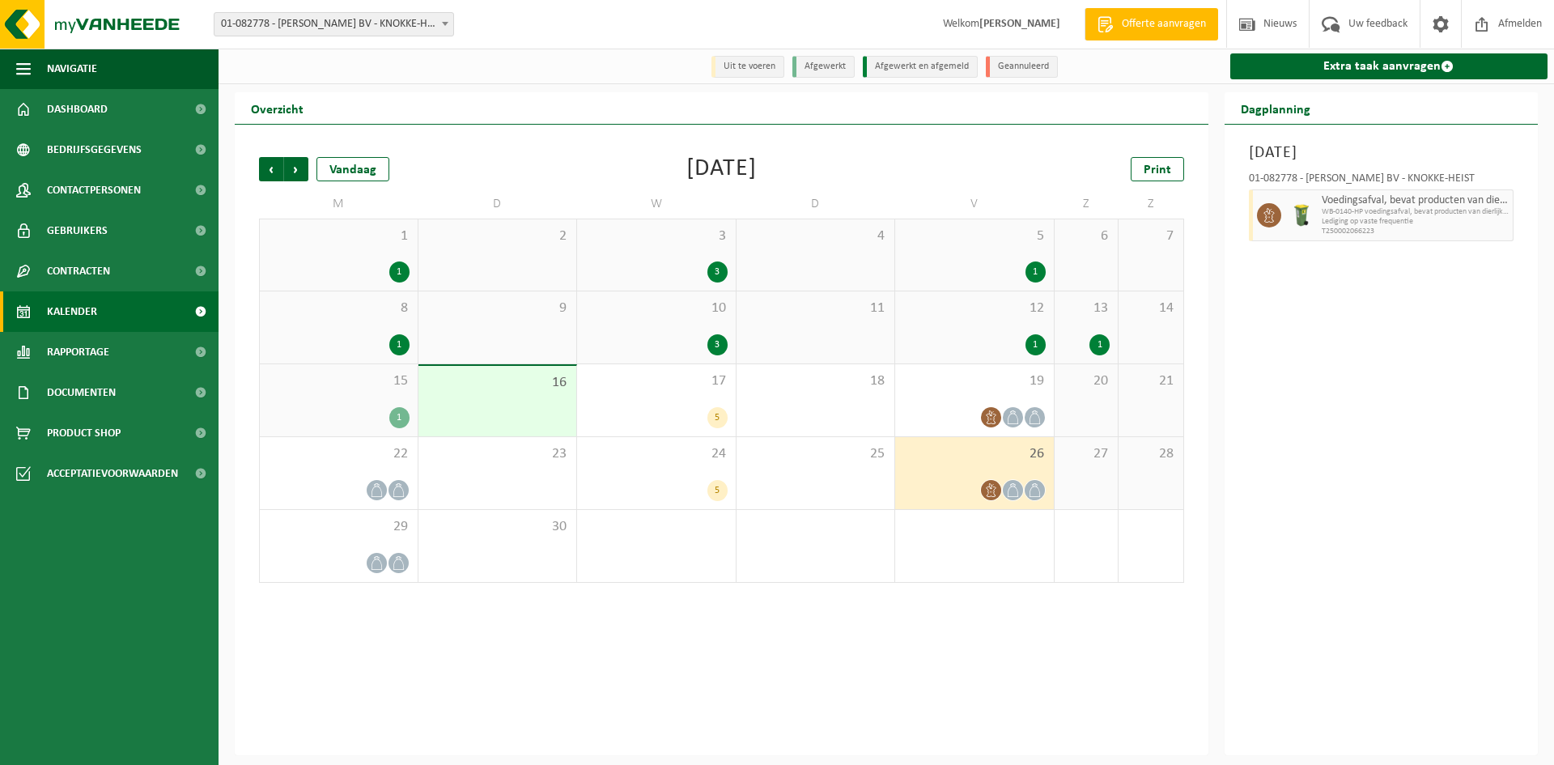
click at [999, 473] on div "26" at bounding box center [974, 473] width 159 height 72
